Goal: Navigation & Orientation: Go to known website

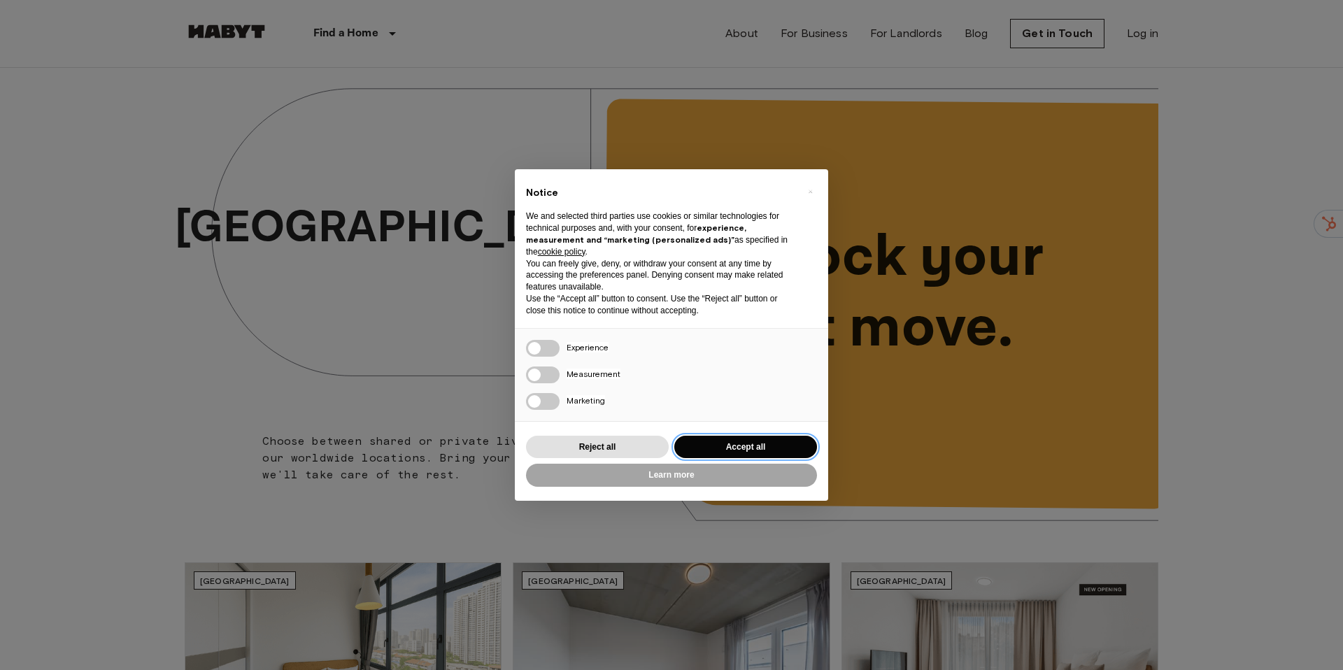
click at [743, 447] on button "Accept all" at bounding box center [745, 447] width 143 height 23
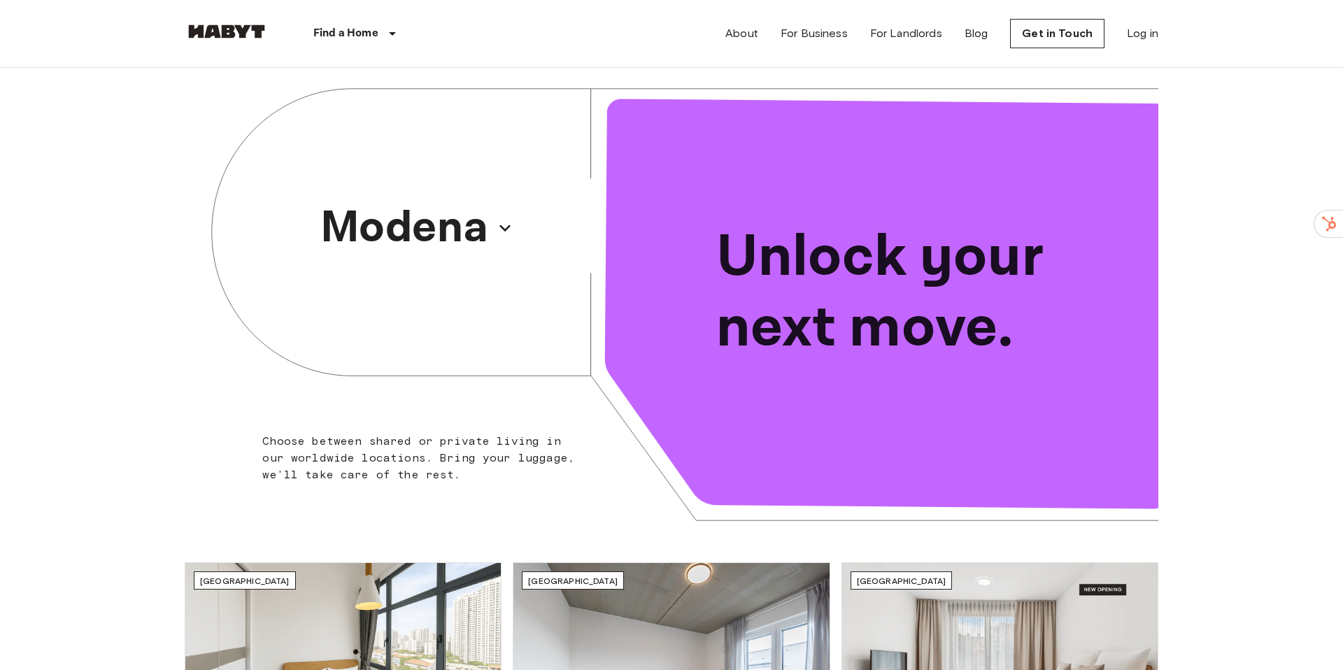
drag, startPoint x: 267, startPoint y: 31, endPoint x: 249, endPoint y: 129, distance: 100.2
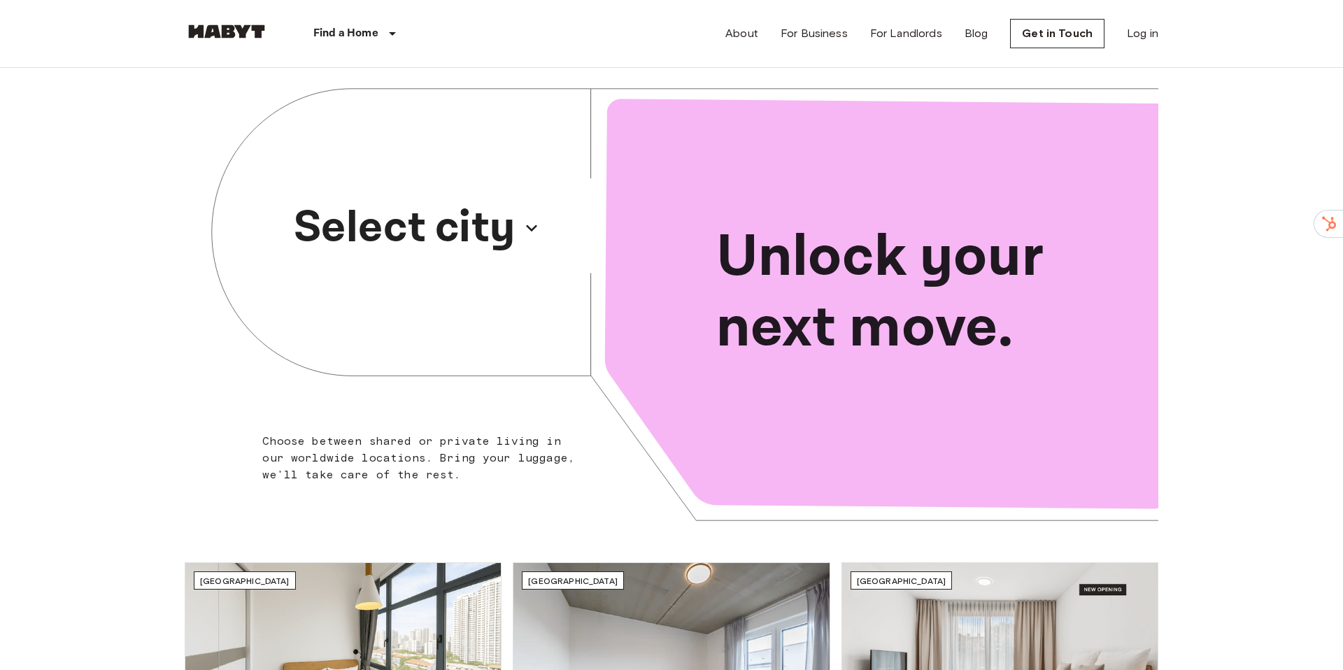
click at [441, 251] on p "Select city" at bounding box center [405, 227] width 222 height 67
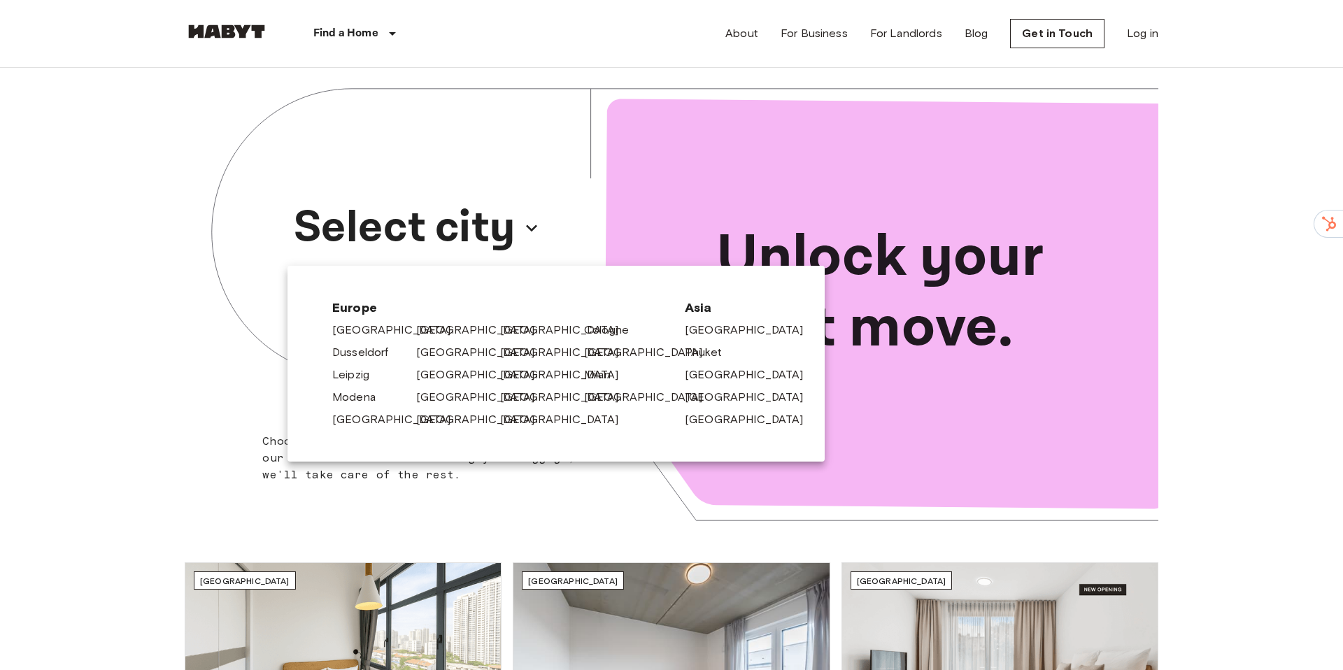
click at [229, 325] on div at bounding box center [671, 335] width 1343 height 670
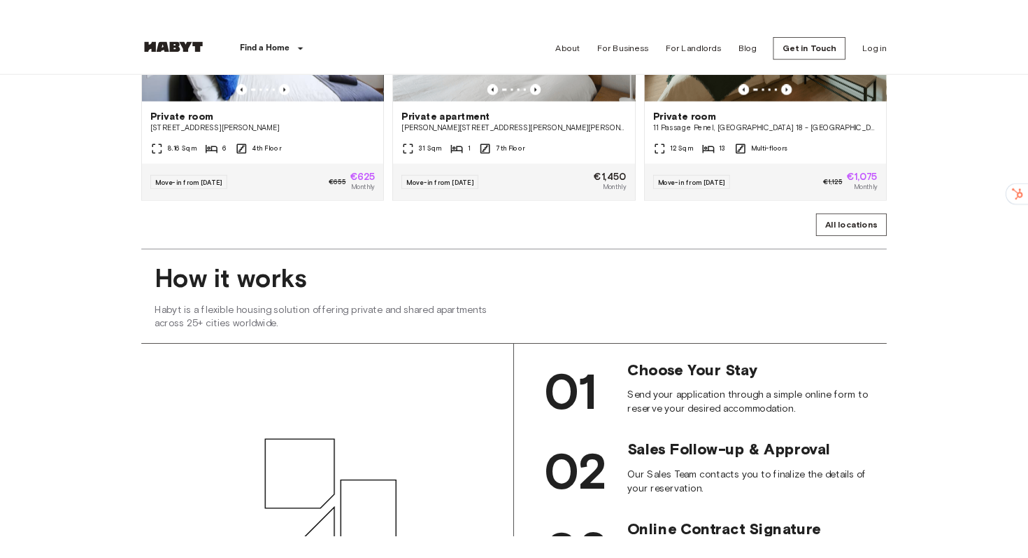
scroll to position [1021, 0]
